Goal: Task Accomplishment & Management: Manage account settings

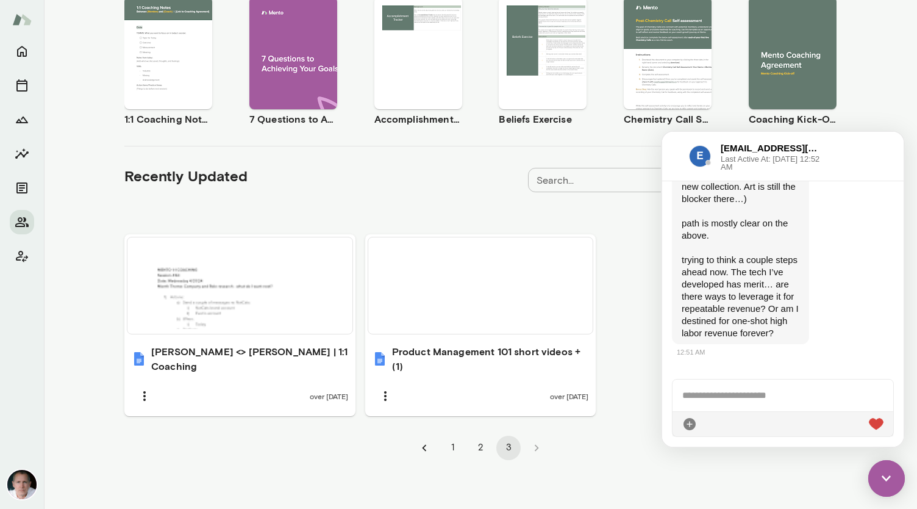
scroll to position [236, 0]
click at [457, 157] on div at bounding box center [675, 156] width 7 height 15
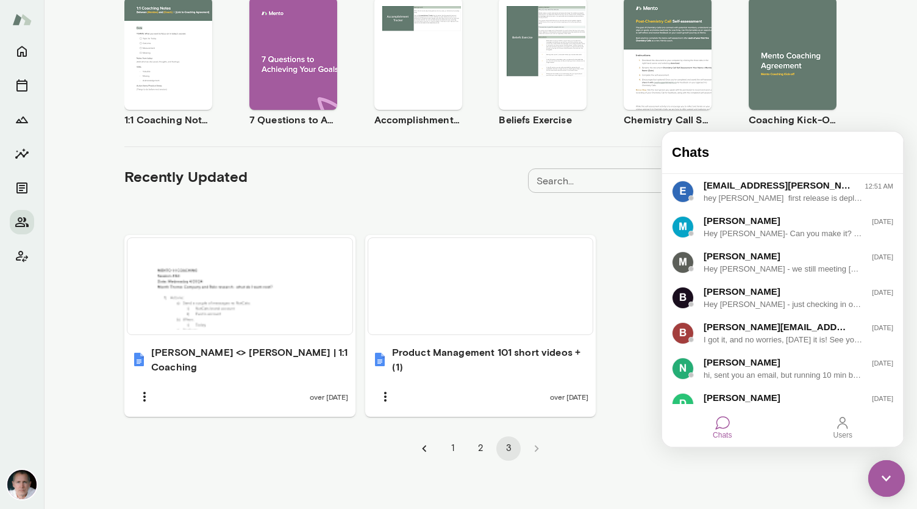
click at [457, 488] on img at bounding box center [887, 478] width 37 height 37
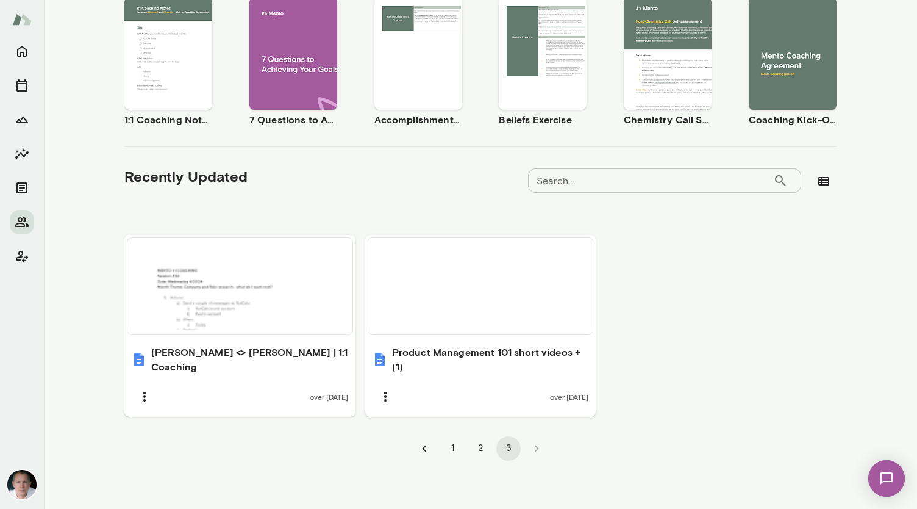
scroll to position [0, 0]
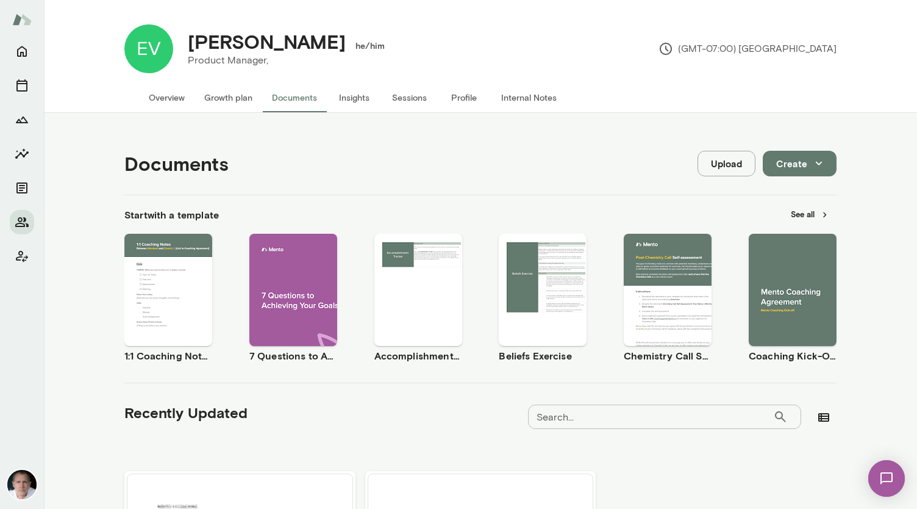
click at [159, 95] on button "Overview" at bounding box center [167, 97] width 56 height 29
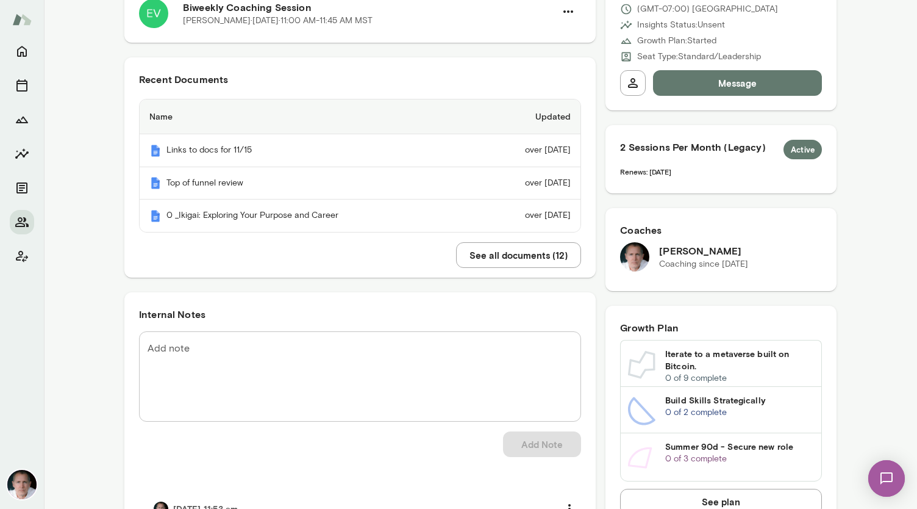
scroll to position [263, 0]
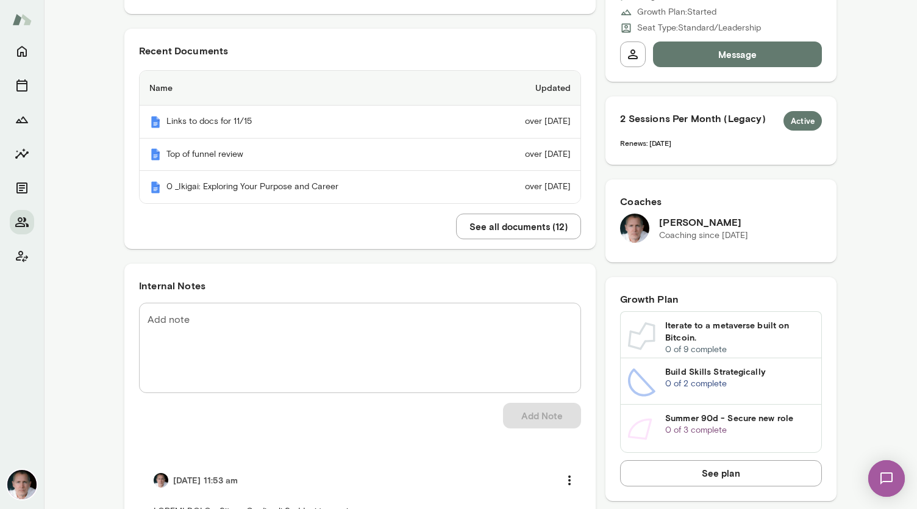
click at [223, 323] on textarea "Add note" at bounding box center [360, 347] width 425 height 70
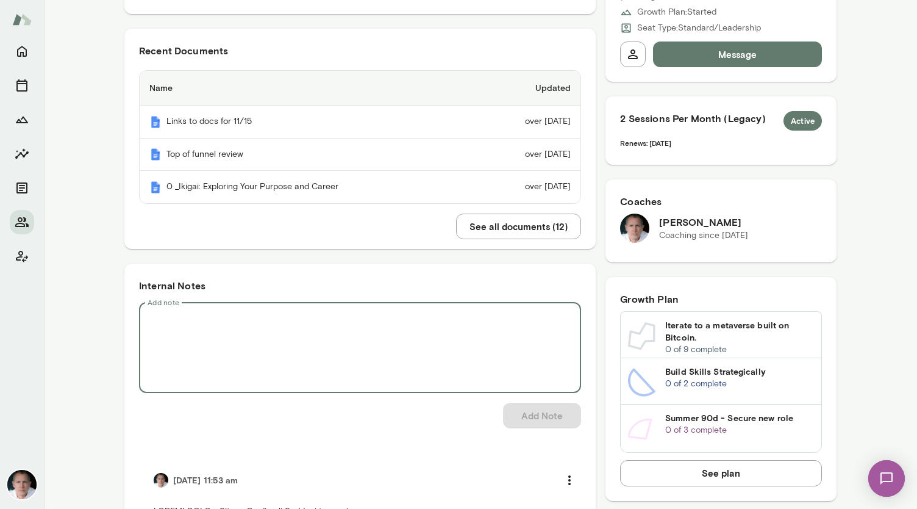
paste textarea "**********"
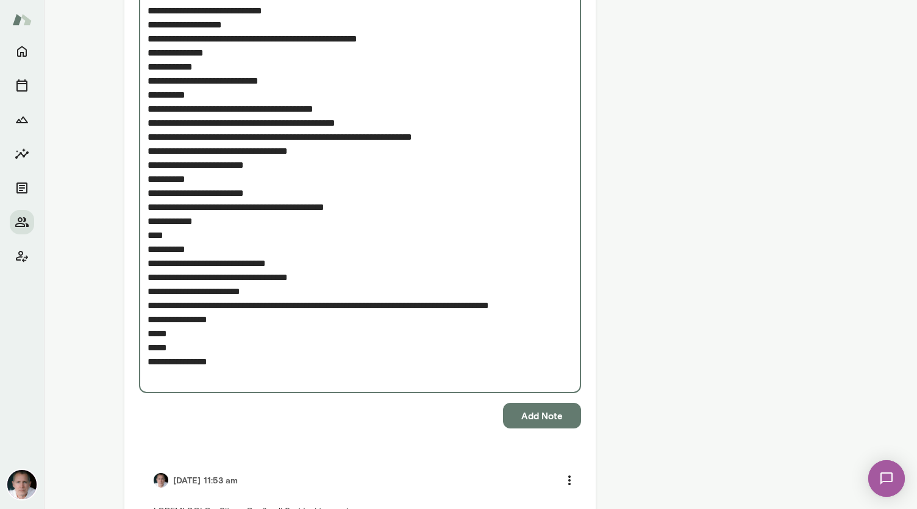
scroll to position [1476, 0]
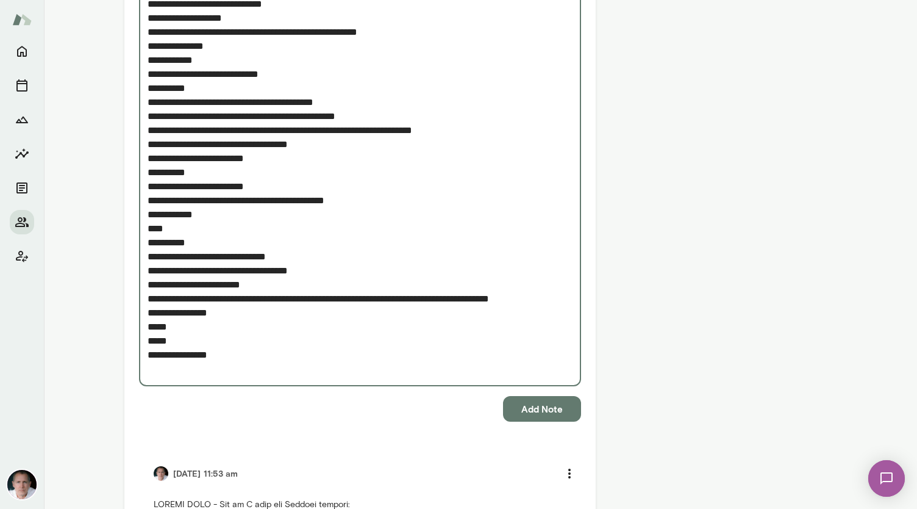
type textarea "**********"
click at [457, 406] on button "Add Note" at bounding box center [542, 409] width 78 height 26
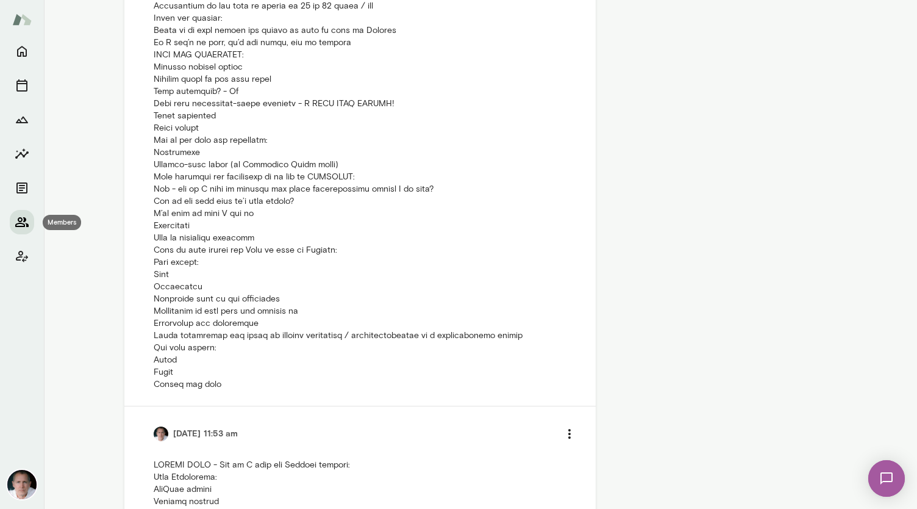
click at [26, 224] on icon "Members" at bounding box center [22, 222] width 15 height 15
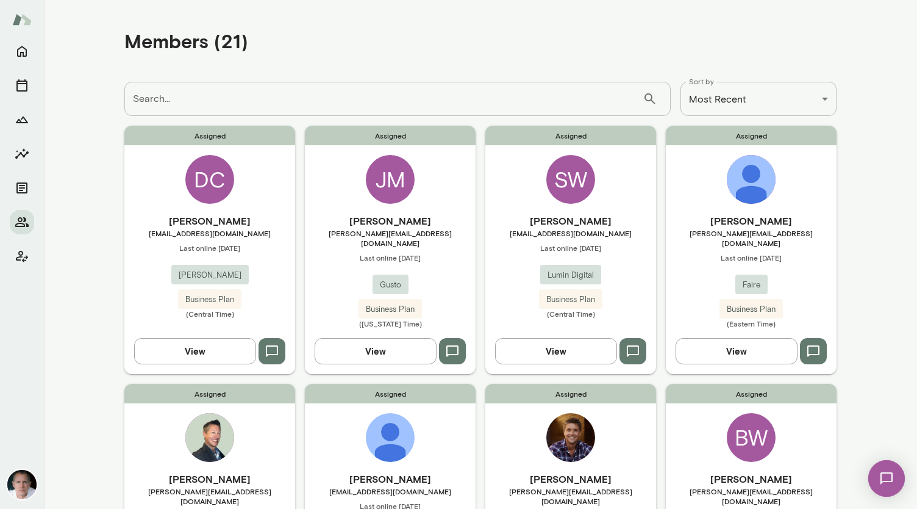
click at [383, 182] on div "JM" at bounding box center [390, 179] width 49 height 49
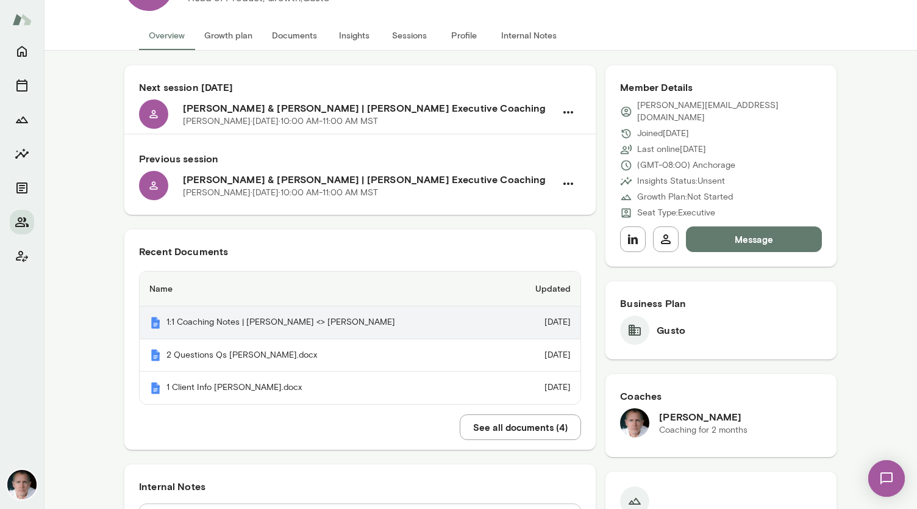
scroll to position [73, 0]
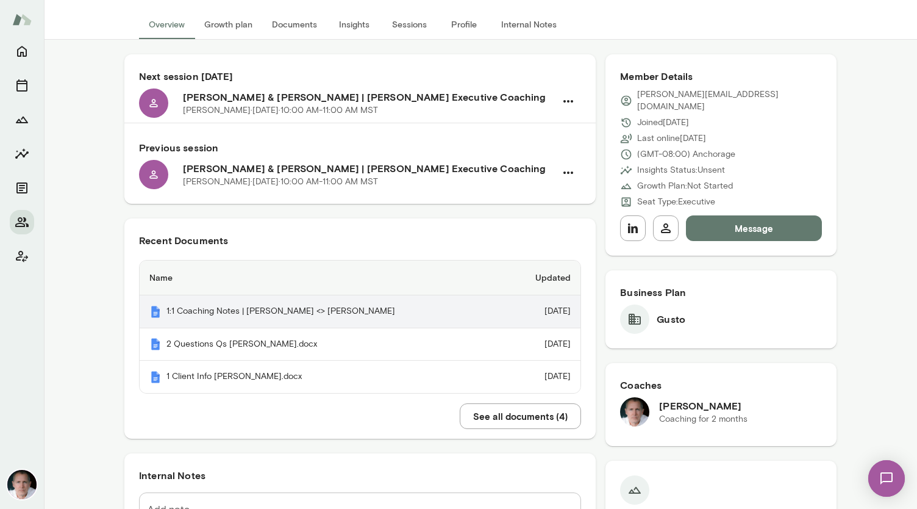
click at [337, 304] on th "1:1 Coaching Notes | [PERSON_NAME] <> [PERSON_NAME]" at bounding box center [322, 311] width 365 height 33
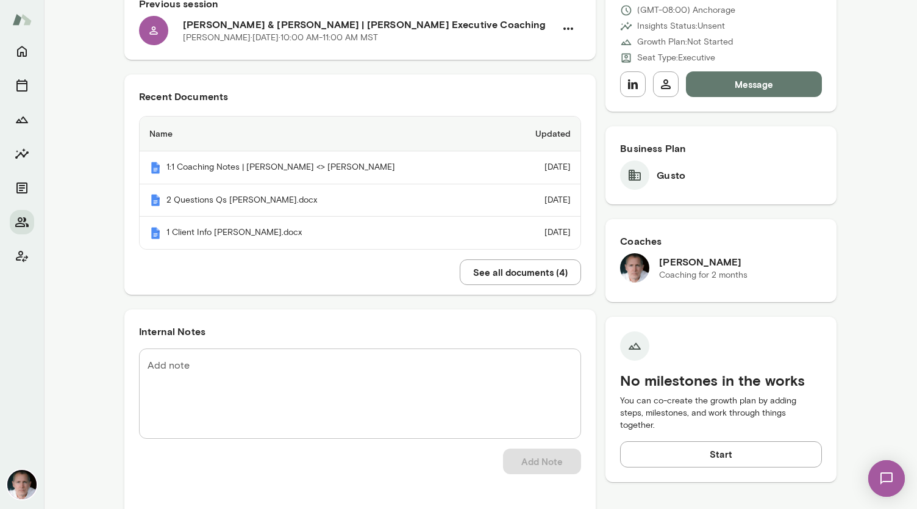
scroll to position [218, 0]
click at [222, 367] on textarea "Add note" at bounding box center [360, 392] width 425 height 70
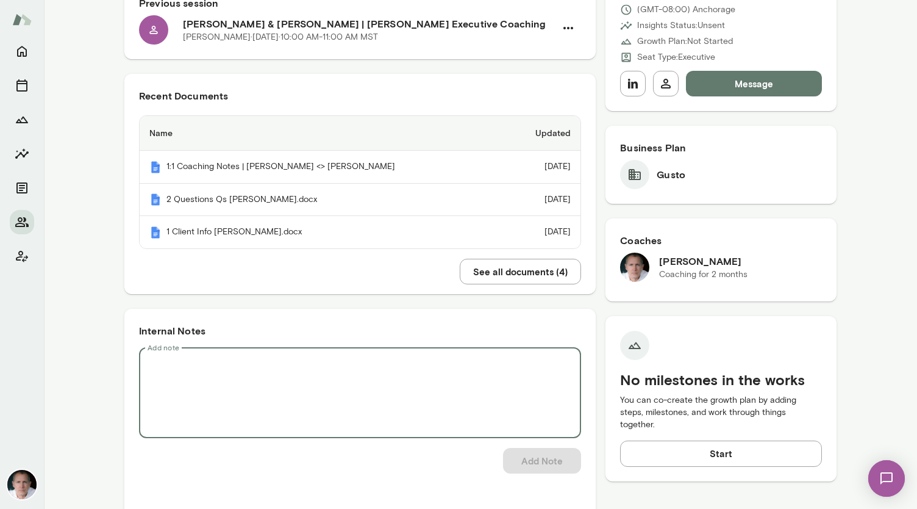
paste textarea "**********"
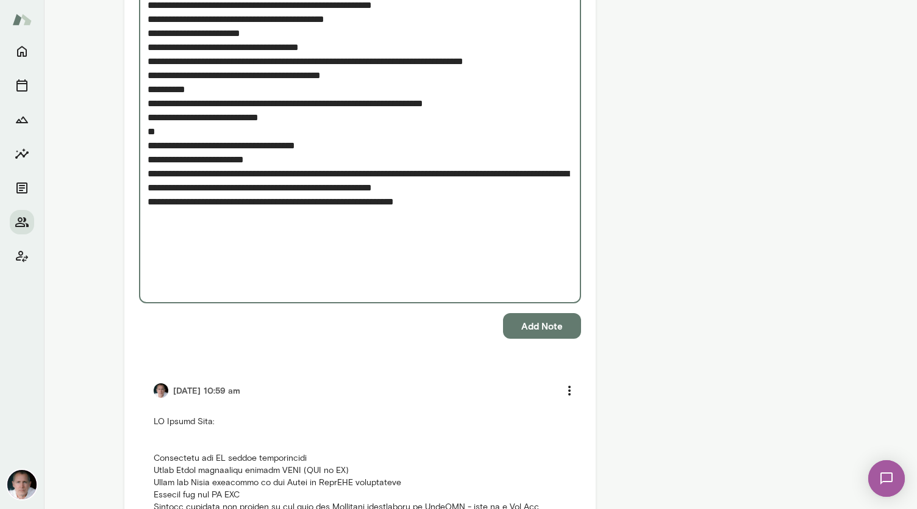
scroll to position [2375, 0]
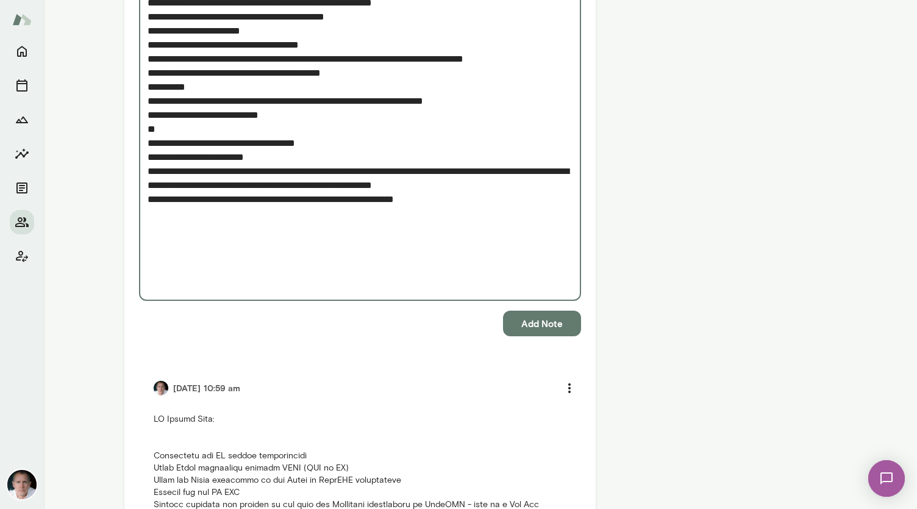
type textarea "**********"
click at [457, 323] on button "Add Note" at bounding box center [542, 323] width 78 height 26
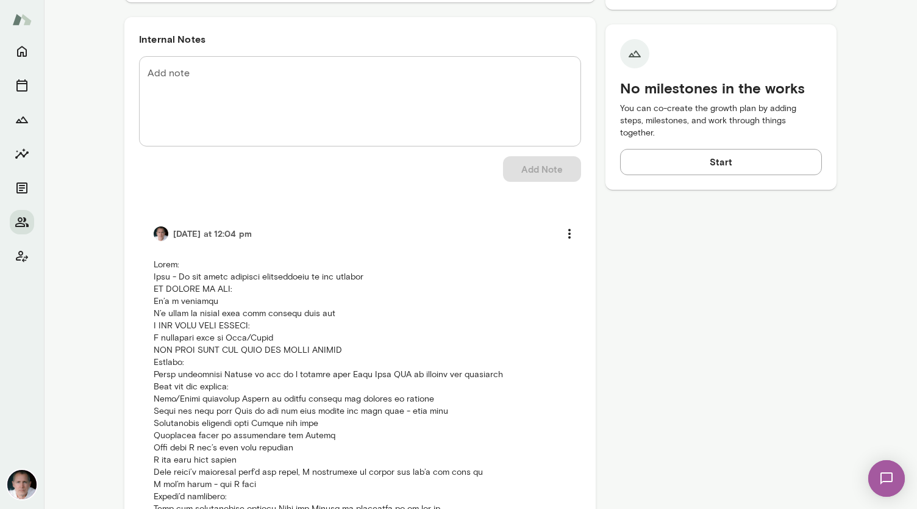
scroll to position [511, 0]
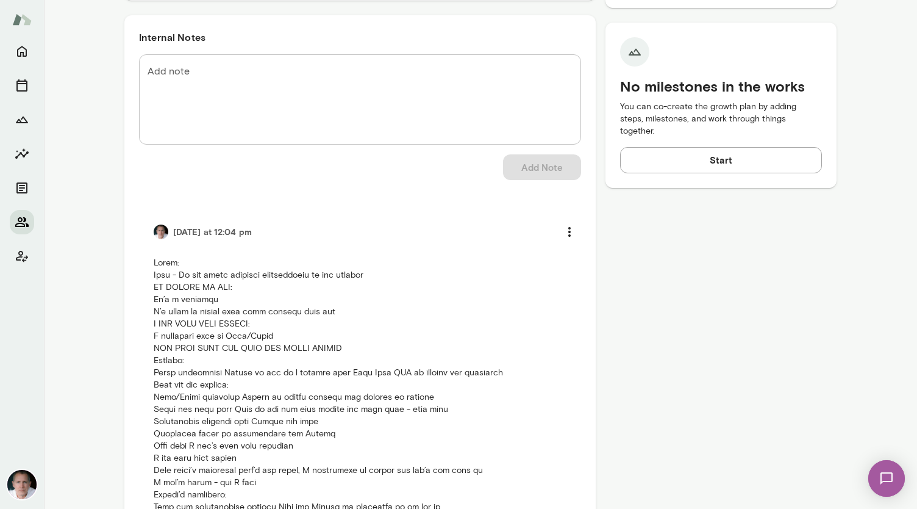
click at [20, 219] on icon "Members" at bounding box center [22, 222] width 15 height 15
